Goal: Task Accomplishment & Management: Manage account settings

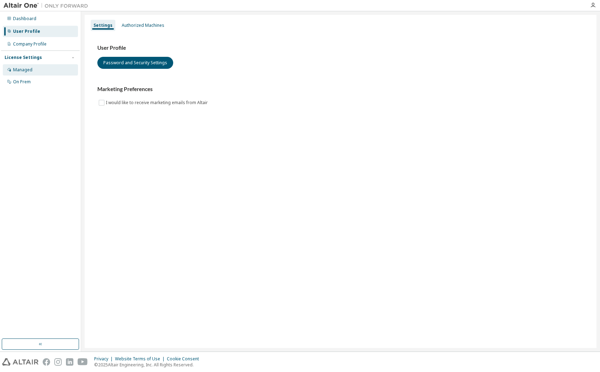
click at [13, 70] on div "Managed" at bounding box center [22, 70] width 19 height 6
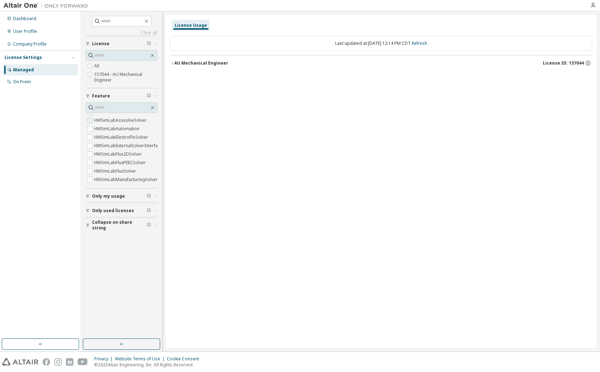
scroll to position [2672, 0]
click at [109, 163] on label "HWSimLabAutomation" at bounding box center [117, 164] width 47 height 8
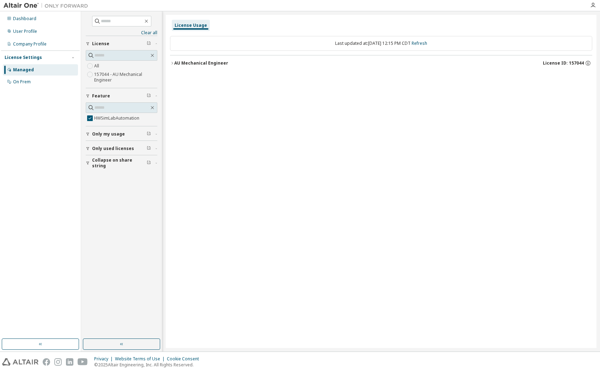
click at [174, 61] on icon "button" at bounding box center [172, 63] width 4 height 4
click at [20, 19] on div "Dashboard" at bounding box center [24, 19] width 23 height 6
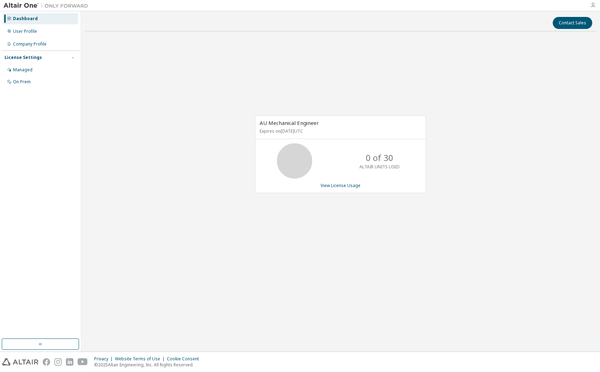
click at [592, 6] on icon "button" at bounding box center [593, 5] width 6 height 6
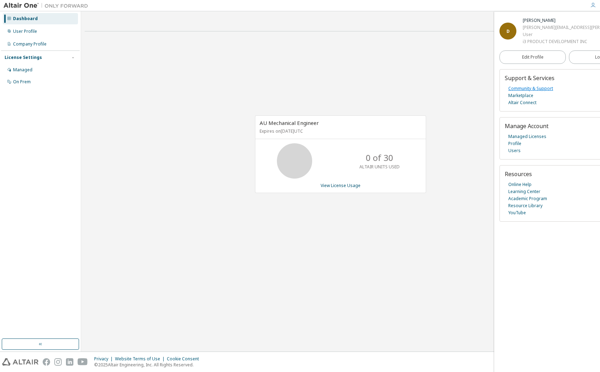
click at [536, 87] on link "Community & Support" at bounding box center [530, 88] width 45 height 7
